Goal: Task Accomplishment & Management: Manage account settings

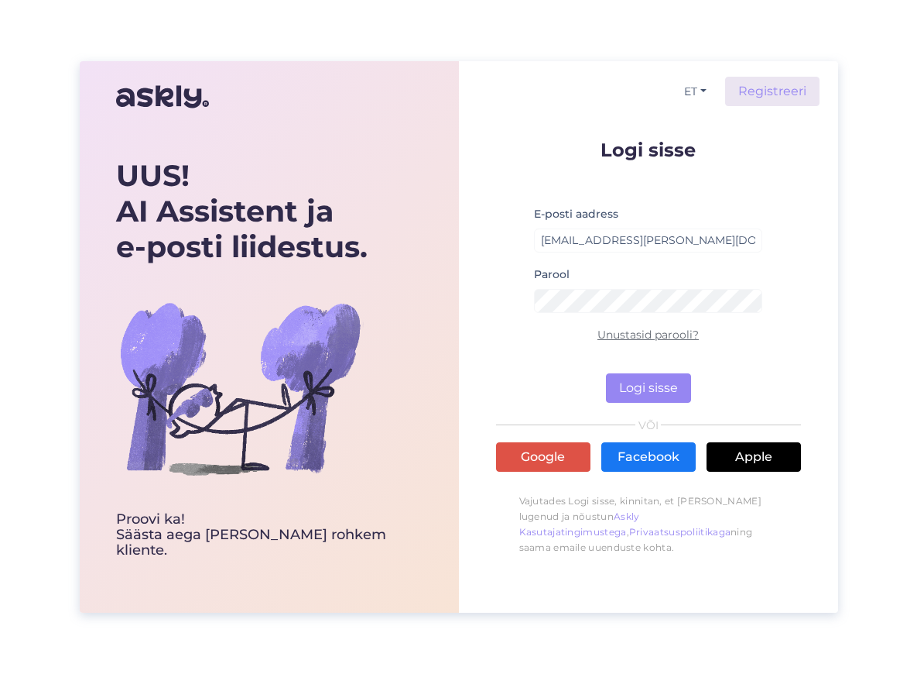
click at [653, 335] on link "Unustasid parooli?" at bounding box center [648, 334] width 101 height 14
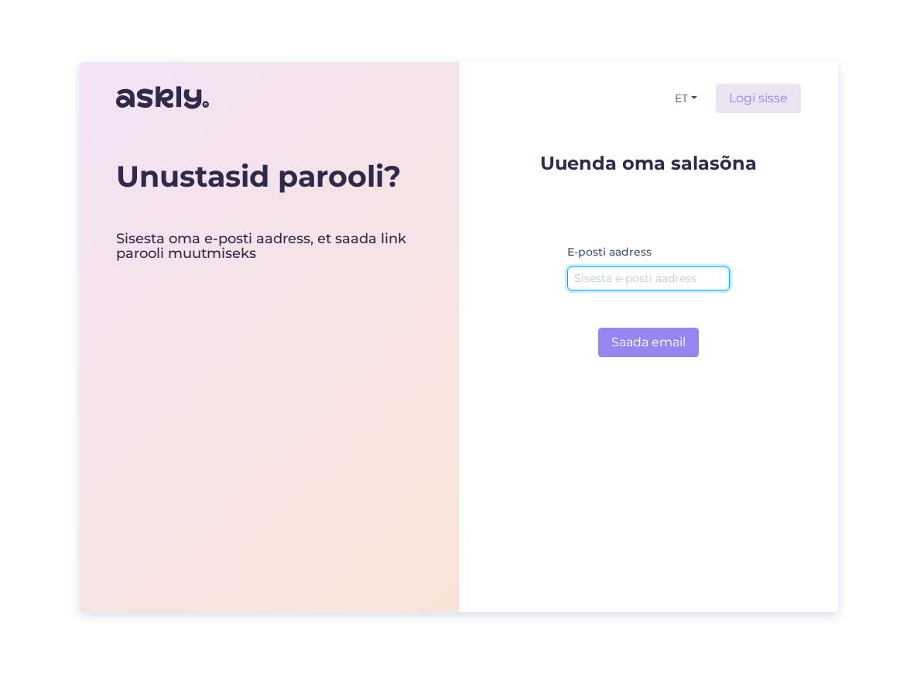
click at [653, 279] on input "email" at bounding box center [648, 278] width 163 height 24
type input "[EMAIL_ADDRESS][PERSON_NAME][DOMAIN_NAME]"
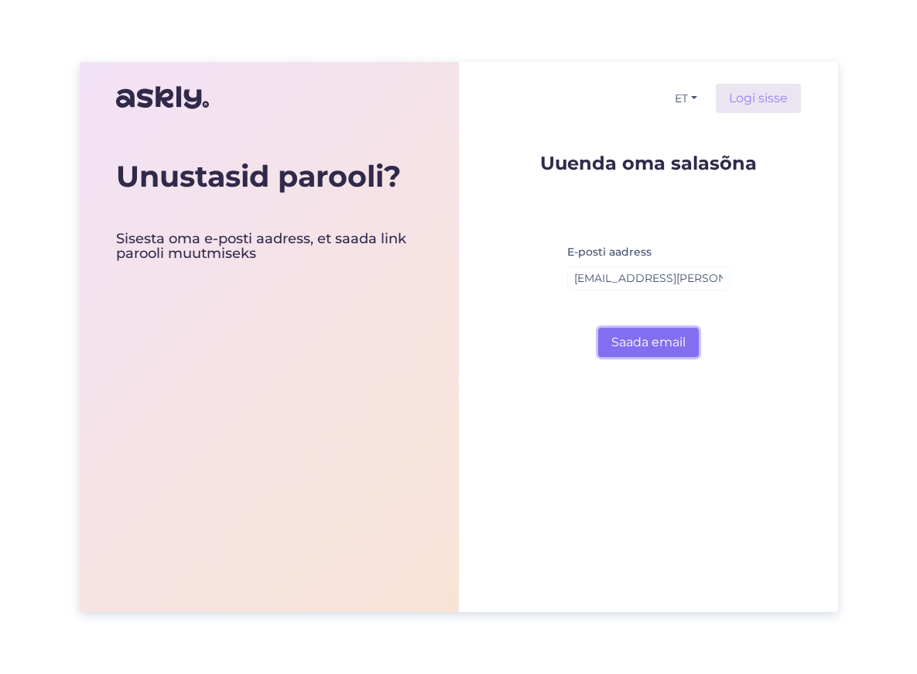
click at [647, 341] on button "Saada email" at bounding box center [648, 341] width 101 height 29
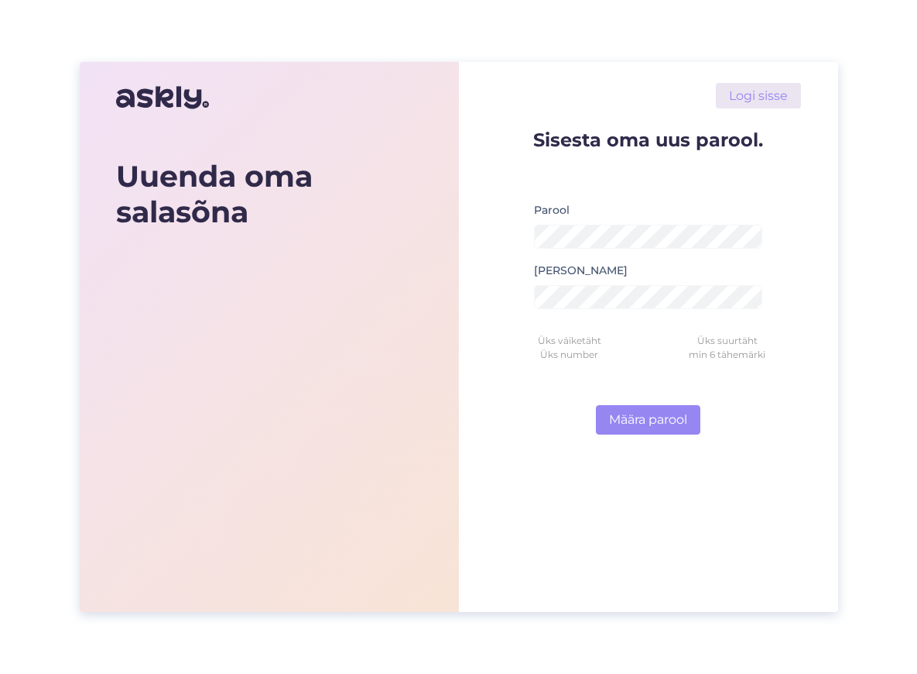
click at [493, 478] on div "Logi sisse Sisesta oma uus parool. [PERSON_NAME] parool Üks väiketäht Üks suurt…" at bounding box center [648, 337] width 379 height 550
click at [649, 420] on button "Määra parool" at bounding box center [648, 419] width 105 height 29
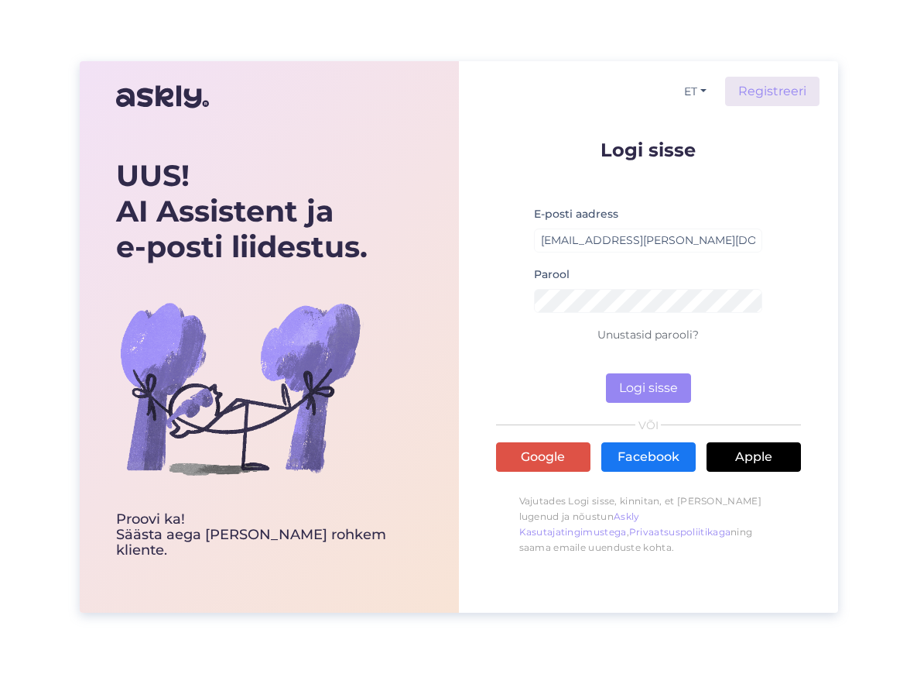
click at [766, 273] on form "Logi sisse E-posti aadress [EMAIL_ADDRESS][PERSON_NAME][DOMAIN_NAME] Parool Unu…" at bounding box center [648, 271] width 305 height 262
click at [658, 393] on button "Logi sisse" at bounding box center [648, 387] width 85 height 29
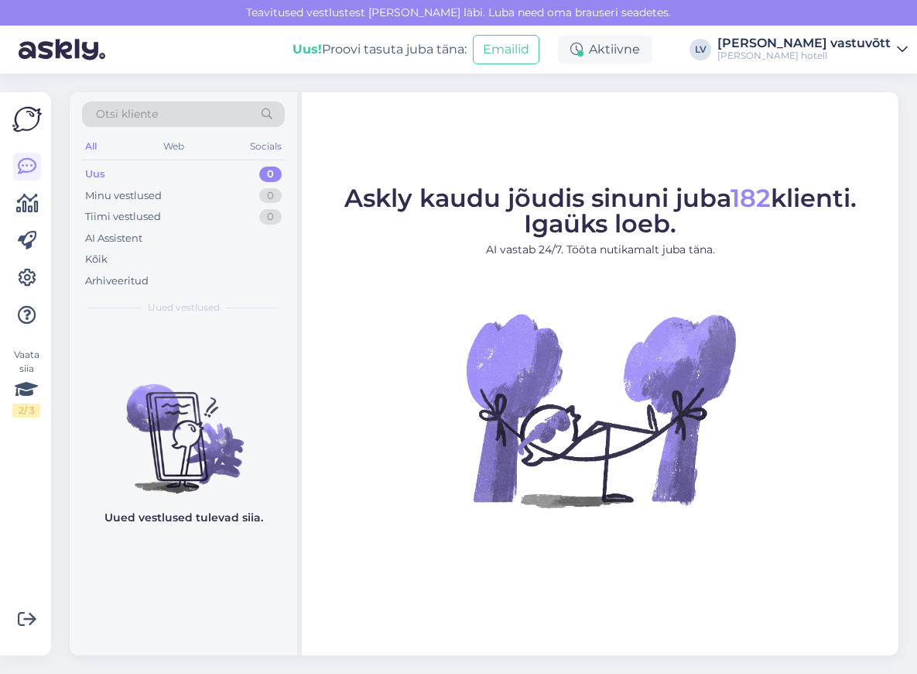
click at [433, 521] on figure "Askly kaudu jõudis sinuni juba 182 klienti. Igaüks loeb. AI vastab 24/7. Tööta …" at bounding box center [600, 367] width 569 height 363
